Goal: Task Accomplishment & Management: Complete application form

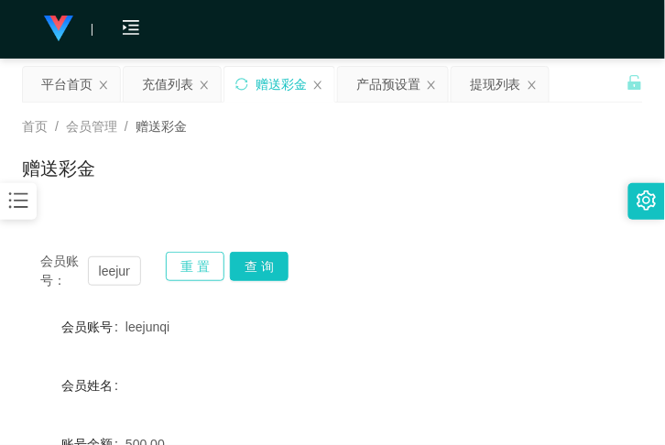
scroll to position [67, 0]
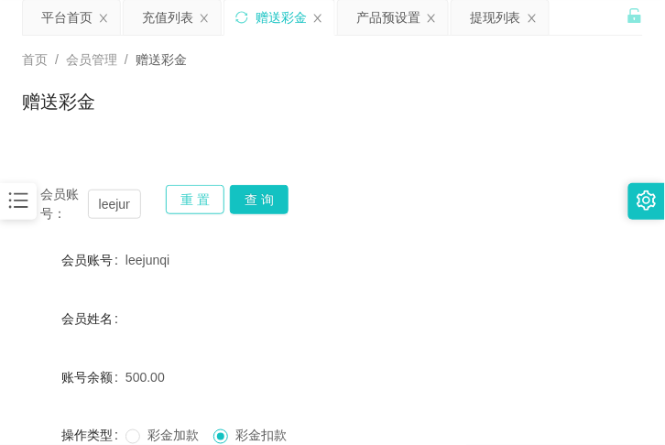
click at [189, 192] on button "重 置" at bounding box center [195, 199] width 59 height 29
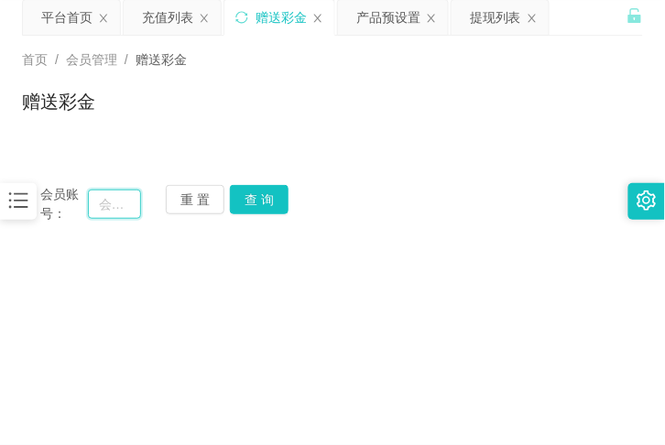
click at [124, 205] on input "text" at bounding box center [114, 204] width 53 height 29
paste input "[PERSON_NAME]"
type input "[PERSON_NAME]"
click at [272, 211] on button "查 询" at bounding box center [259, 199] width 59 height 29
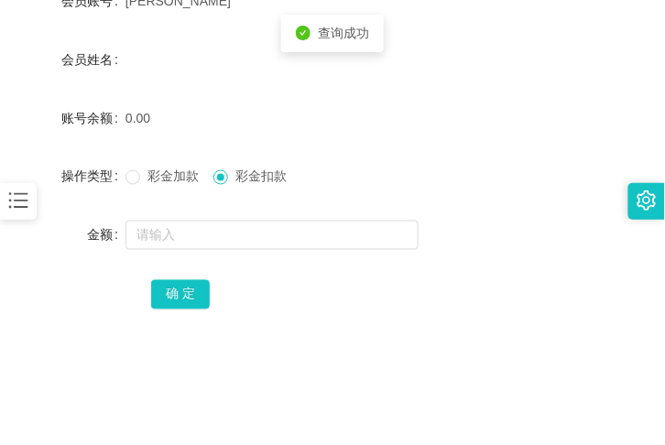
scroll to position [335, 0]
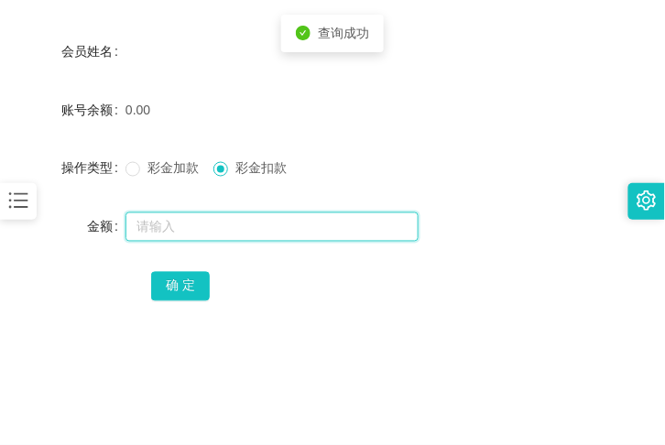
click at [242, 225] on input "text" at bounding box center [272, 227] width 293 height 29
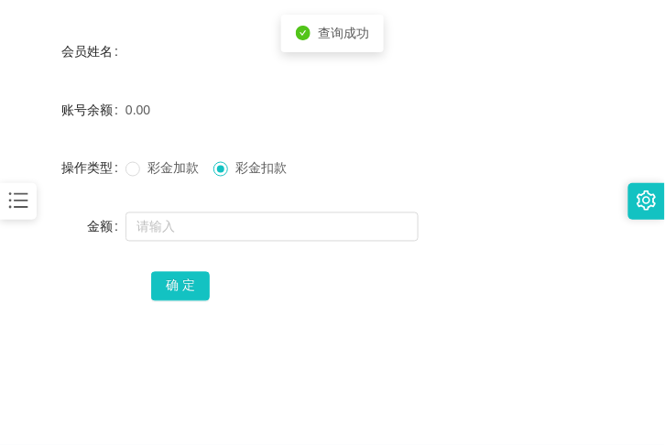
click at [126, 180] on div "彩金加款 彩金扣款" at bounding box center [307, 168] width 363 height 37
click at [130, 177] on label "彩金加款" at bounding box center [166, 168] width 81 height 19
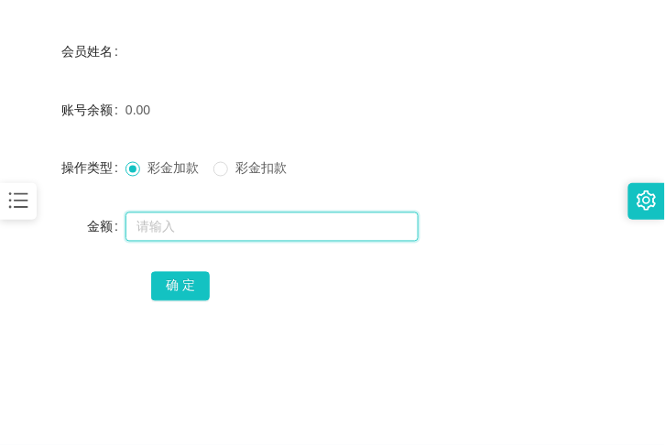
click at [169, 236] on input "text" at bounding box center [272, 227] width 293 height 29
type input "30"
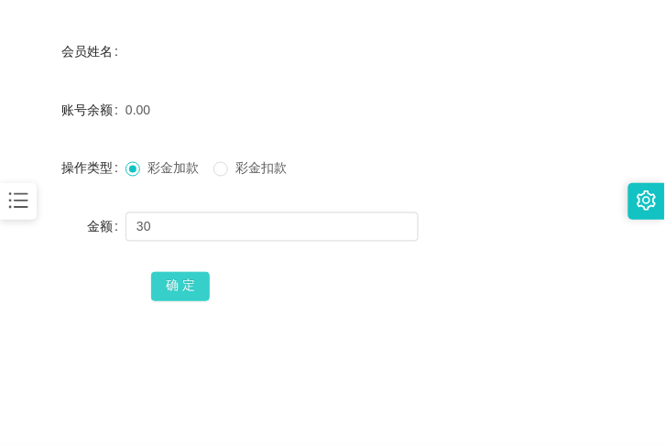
click at [203, 284] on button "确 定" at bounding box center [180, 286] width 59 height 29
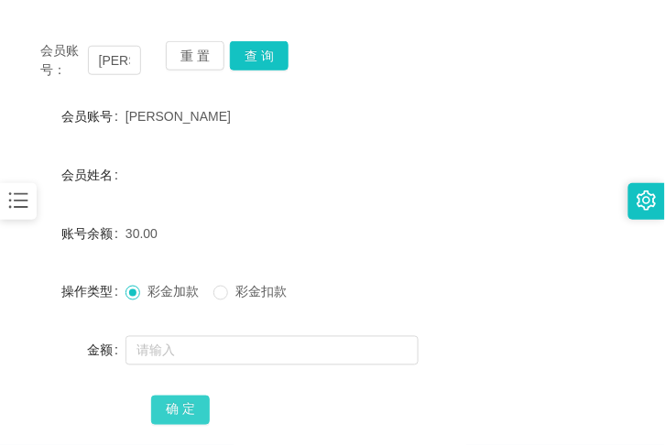
scroll to position [201, 0]
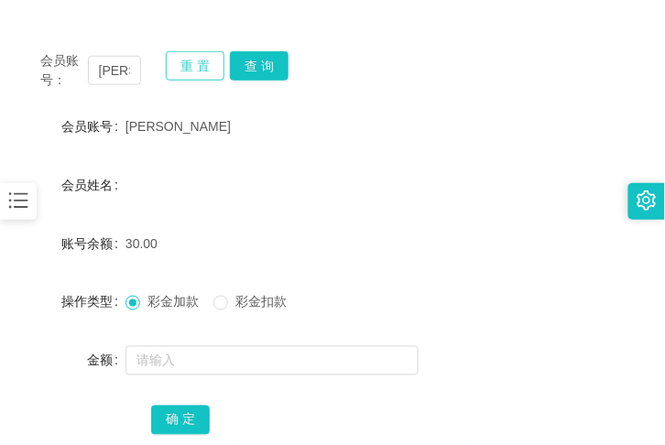
click at [214, 64] on button "重 置" at bounding box center [195, 65] width 59 height 29
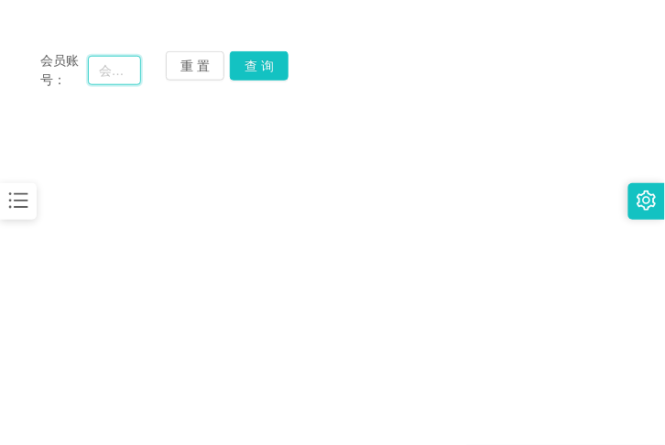
click at [93, 79] on input "text" at bounding box center [114, 70] width 53 height 29
paste input "ZYL9433"
type input "ZYL9433"
click at [271, 71] on button "查 询" at bounding box center [259, 64] width 59 height 29
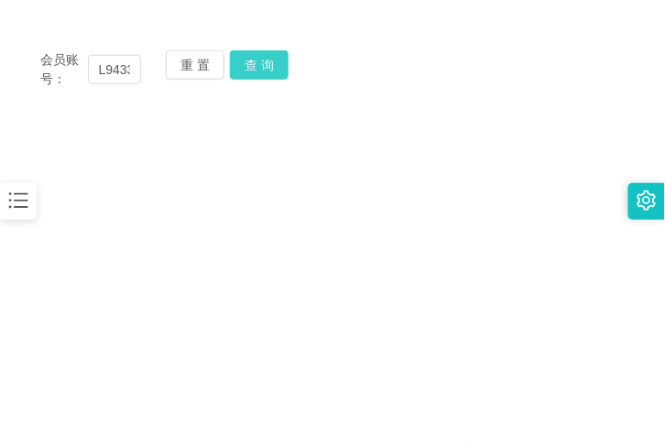
scroll to position [0, 0]
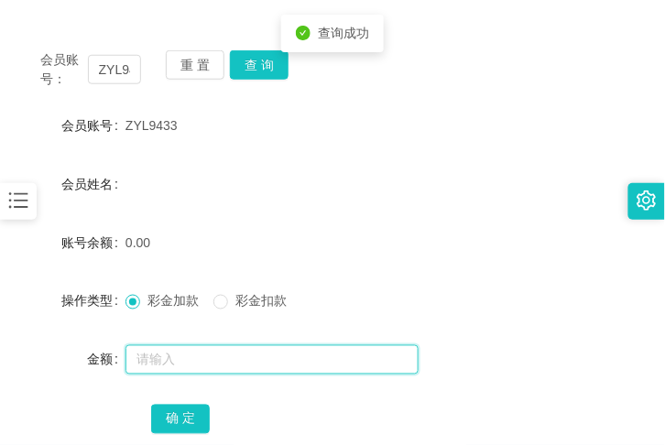
click at [190, 355] on input "text" at bounding box center [272, 360] width 293 height 29
type input "30"
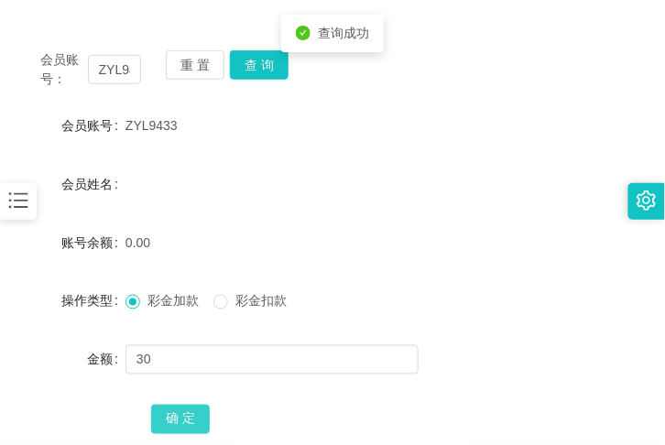
click at [197, 415] on button "确 定" at bounding box center [180, 419] width 59 height 29
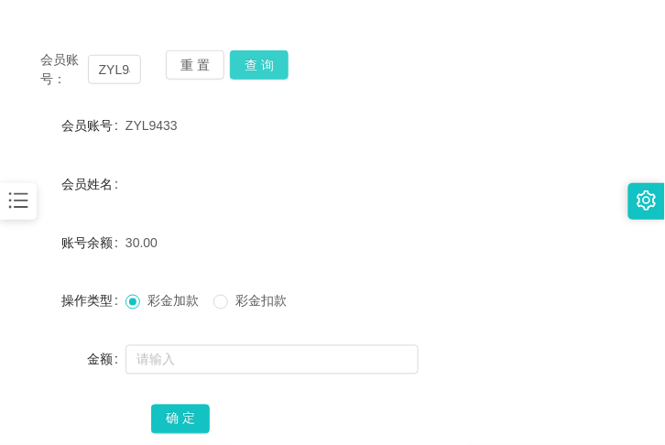
click at [236, 58] on button "查 询" at bounding box center [259, 64] width 59 height 29
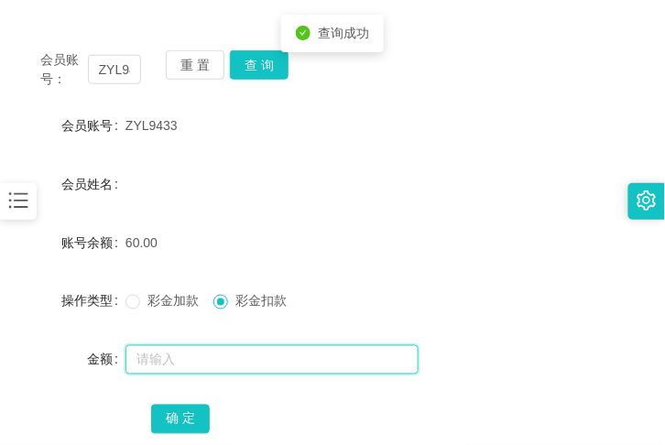
click at [216, 367] on input "text" at bounding box center [272, 360] width 293 height 29
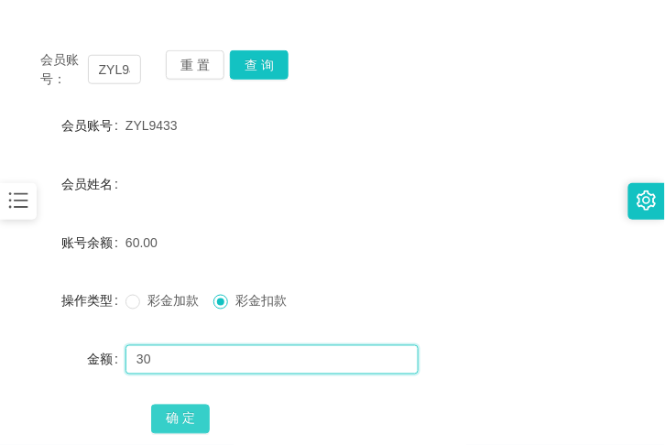
type input "30"
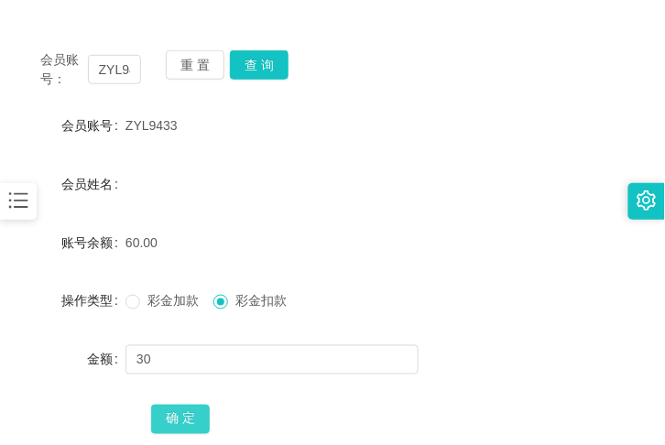
click at [183, 412] on button "确 定" at bounding box center [180, 419] width 59 height 29
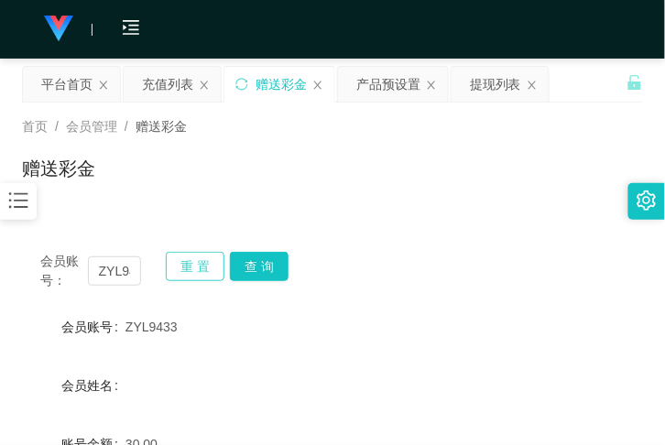
click at [191, 264] on button "重 置" at bounding box center [195, 266] width 59 height 29
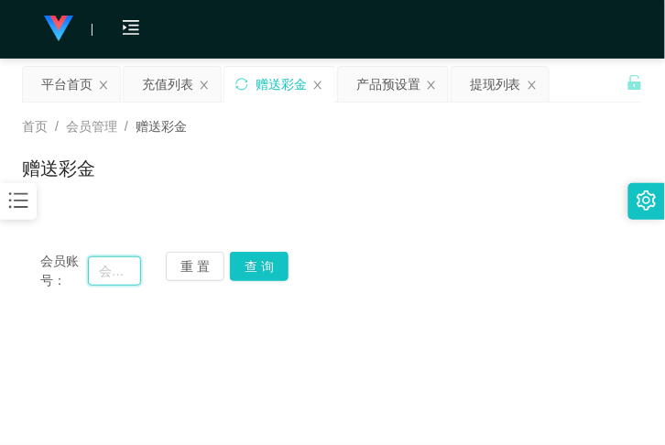
click at [121, 280] on input "text" at bounding box center [114, 271] width 53 height 29
paste input "[PERSON_NAME]"
type input "[PERSON_NAME]"
click at [275, 253] on button "查 询" at bounding box center [259, 266] width 59 height 29
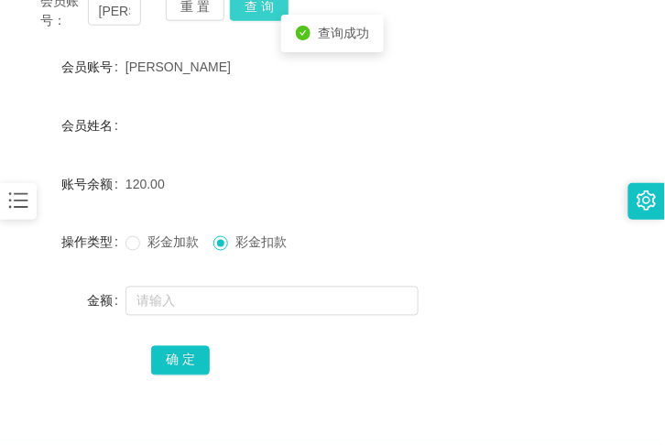
scroll to position [268, 0]
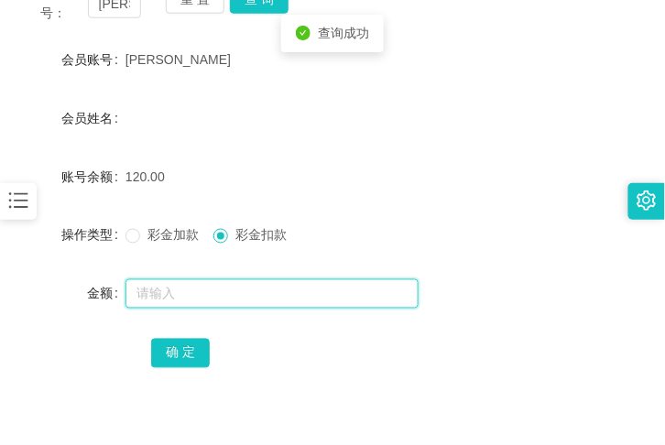
click at [248, 290] on input "text" at bounding box center [272, 294] width 293 height 29
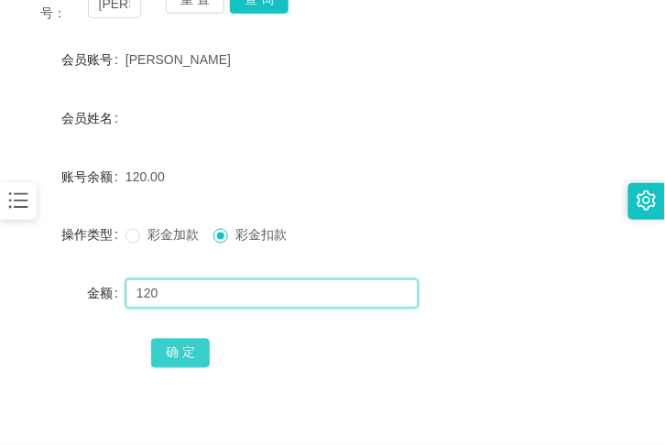
type input "120"
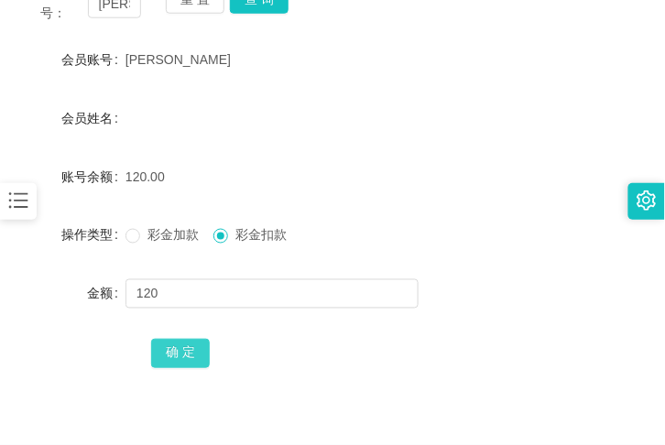
click at [190, 354] on button "确 定" at bounding box center [180, 353] width 59 height 29
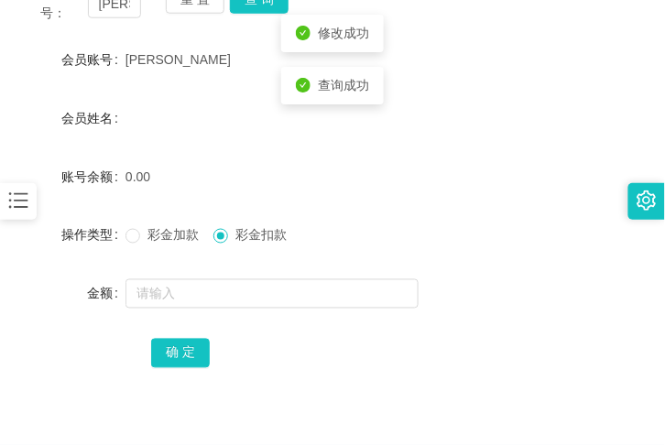
click at [181, 171] on div "0.00" at bounding box center [307, 177] width 363 height 37
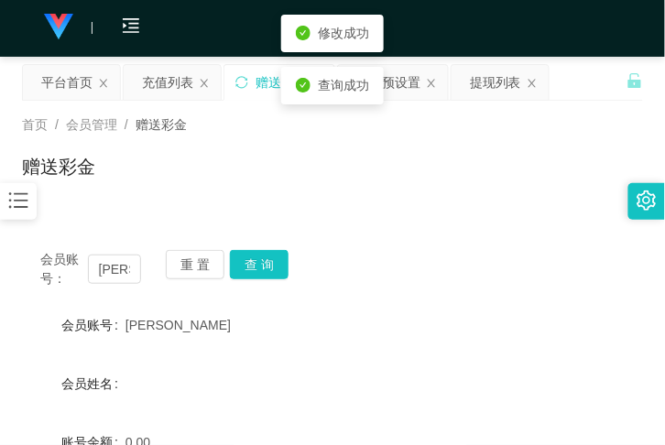
scroll to position [0, 0]
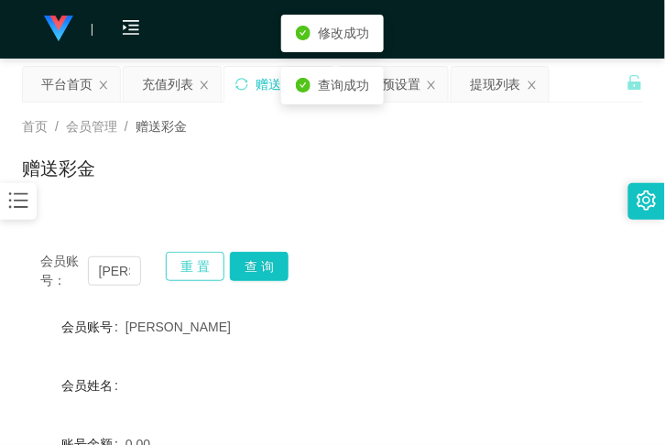
click at [186, 260] on button "重 置" at bounding box center [195, 266] width 59 height 29
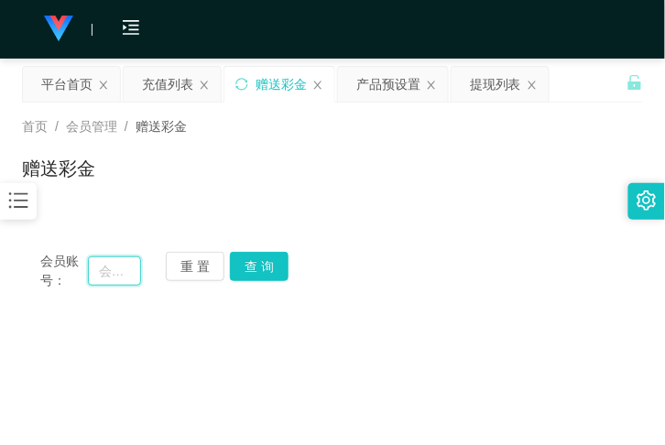
click at [104, 268] on input "text" at bounding box center [114, 271] width 53 height 29
paste input "ZYL9433"
type input "ZYL9433"
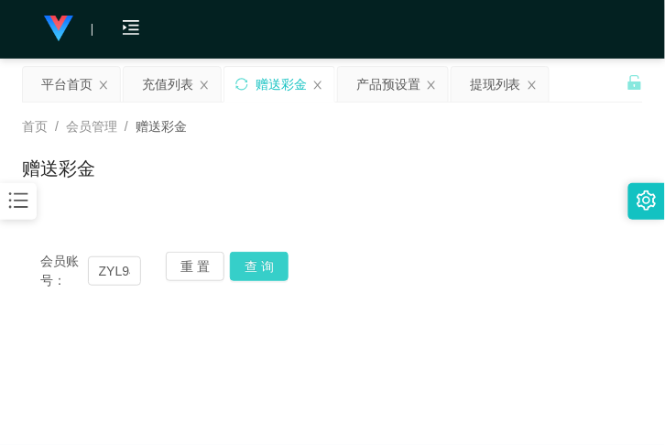
click at [277, 270] on button "查 询" at bounding box center [259, 266] width 59 height 29
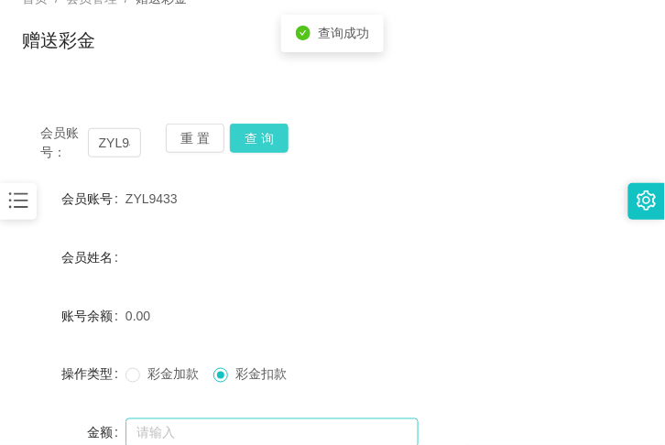
scroll to position [134, 0]
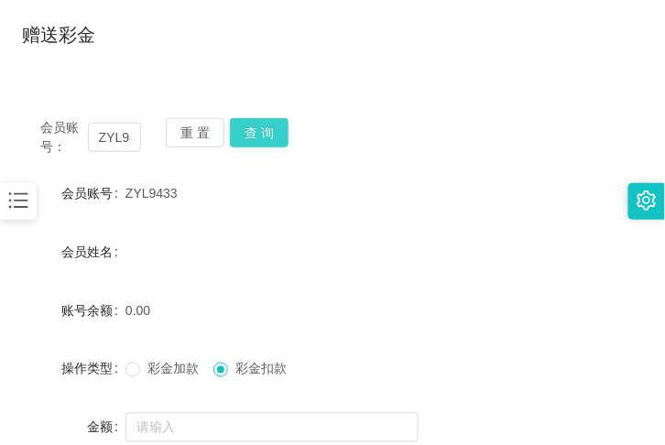
click at [233, 131] on button "查 询" at bounding box center [259, 132] width 59 height 29
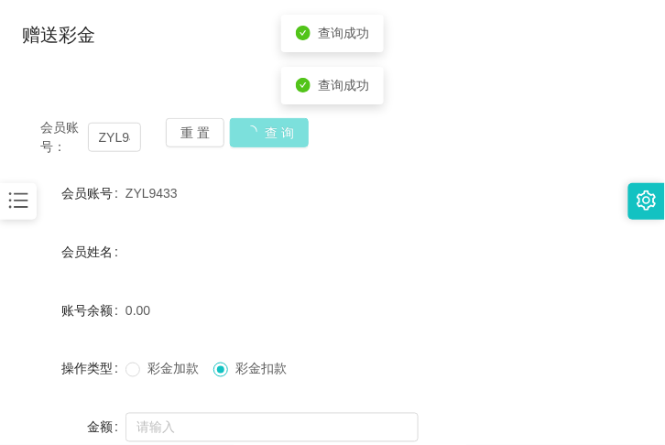
click at [233, 131] on button "查 询" at bounding box center [269, 132] width 79 height 29
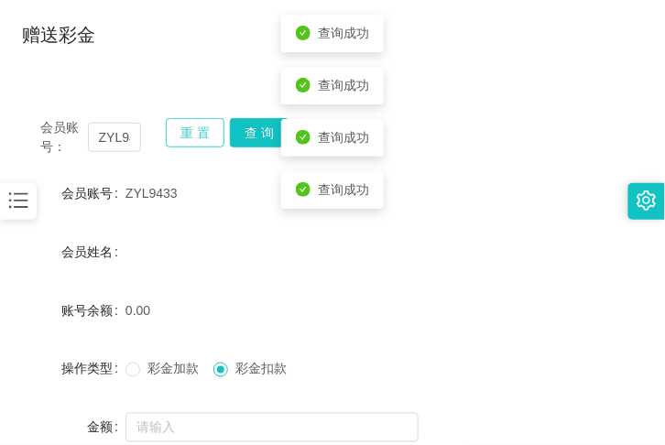
click at [207, 129] on button "重 置" at bounding box center [195, 132] width 59 height 29
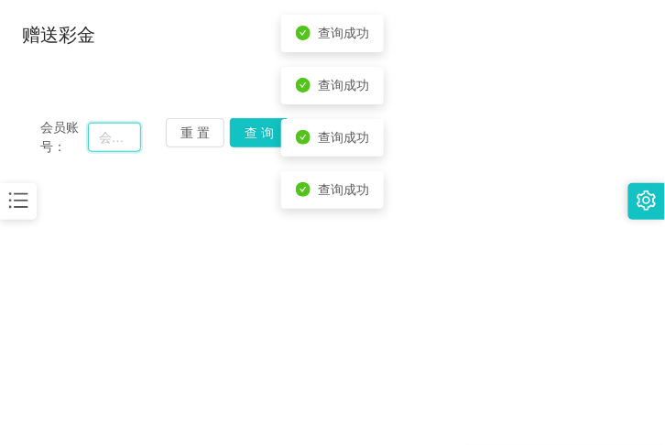
click at [103, 139] on input "text" at bounding box center [114, 137] width 53 height 29
paste input "ZYL9433"
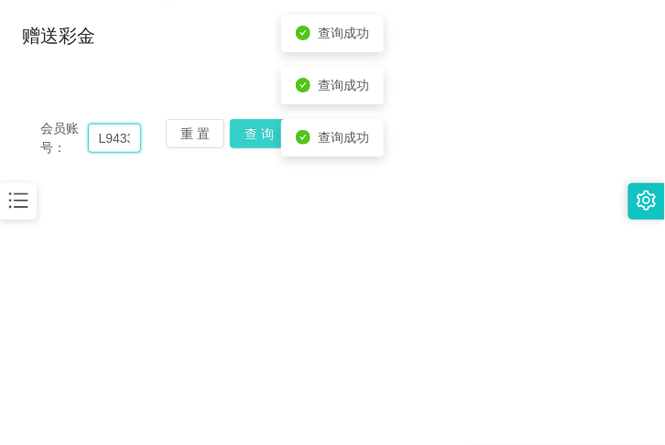
type input "ZYL9433"
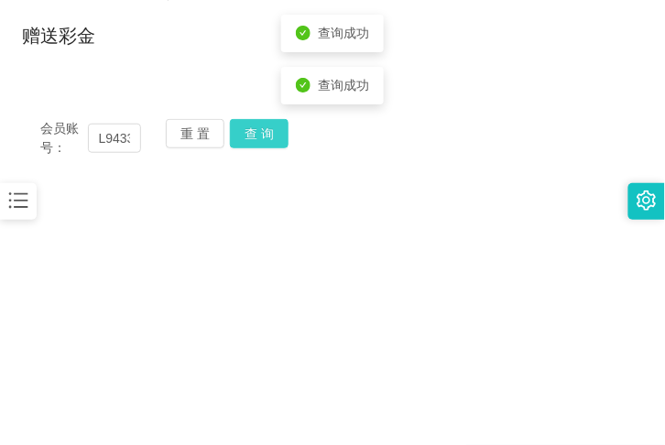
scroll to position [0, 0]
click at [233, 142] on button "查 询" at bounding box center [259, 133] width 59 height 29
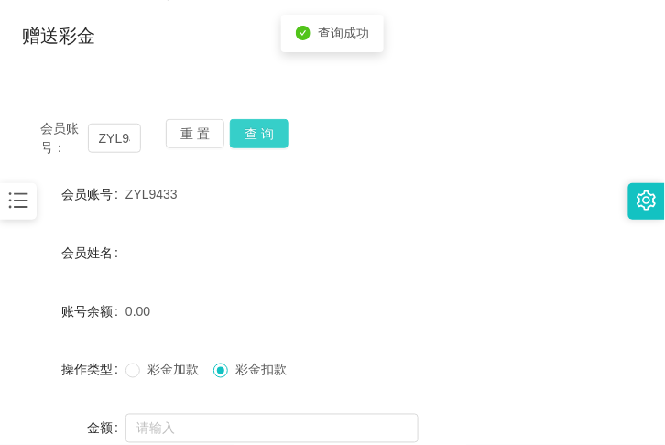
click at [233, 142] on button "查 询" at bounding box center [259, 133] width 59 height 29
